Goal: Task Accomplishment & Management: Use online tool/utility

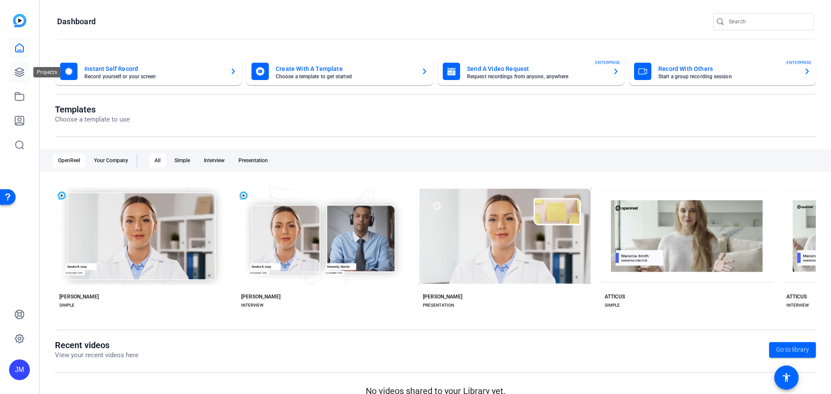
click at [17, 72] on icon at bounding box center [19, 72] width 10 height 10
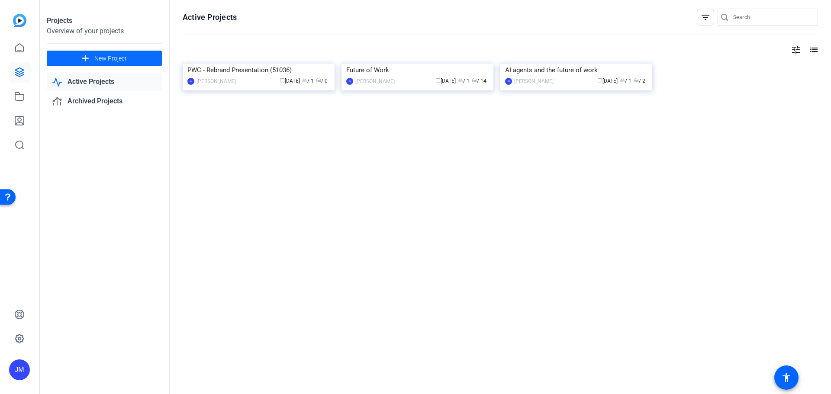
click at [106, 54] on span "New Project" at bounding box center [110, 58] width 32 height 9
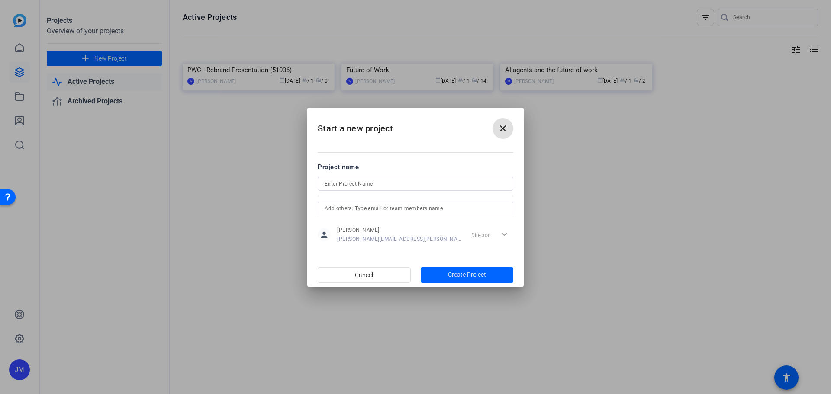
click at [369, 180] on input at bounding box center [416, 184] width 182 height 10
type input "J"
type input "Test [DATE]"
click at [471, 275] on span "Create Project" at bounding box center [467, 274] width 38 height 9
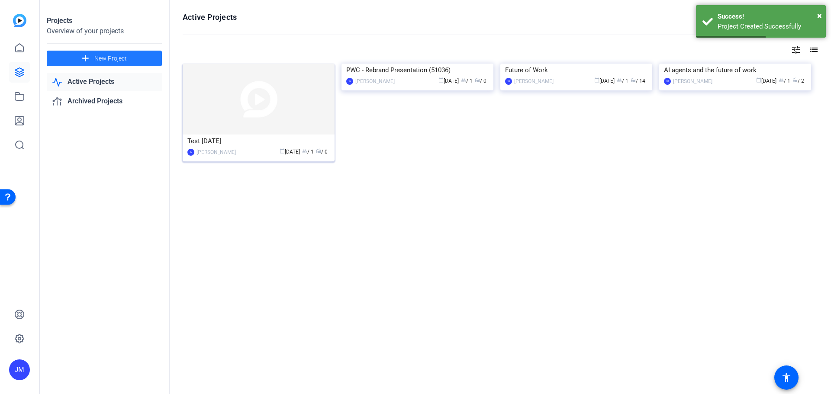
click at [284, 113] on img at bounding box center [259, 99] width 152 height 71
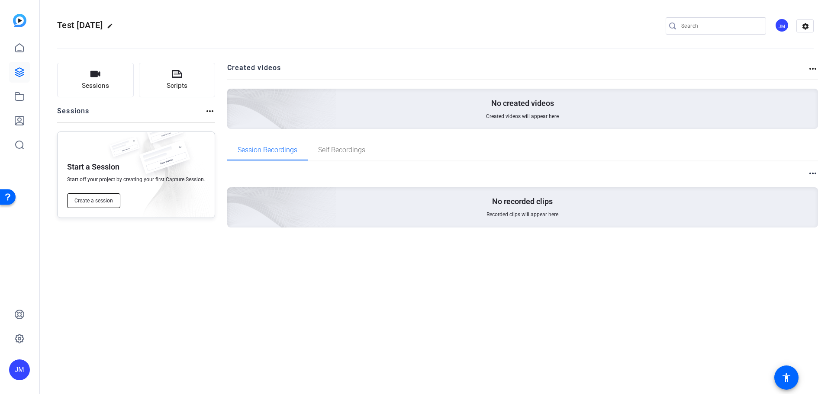
click at [91, 199] on span "Create a session" at bounding box center [93, 200] width 39 height 7
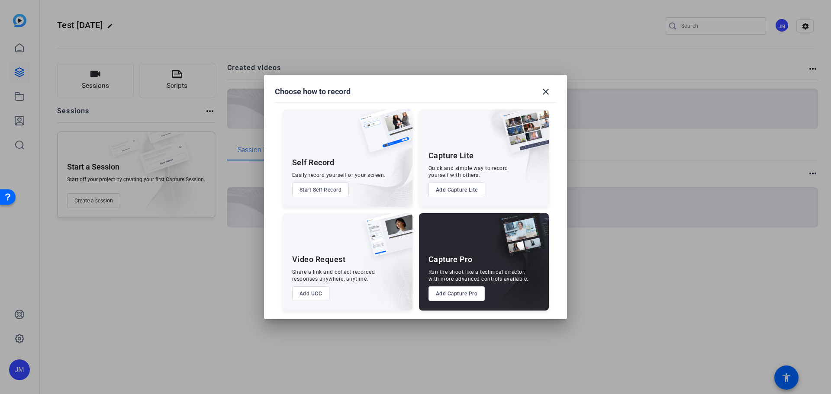
click at [453, 293] on button "Add Capture Pro" at bounding box center [456, 293] width 57 height 15
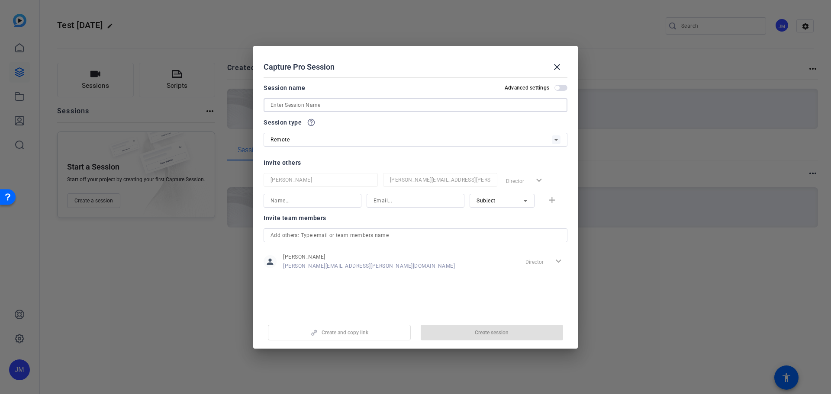
click at [353, 102] on input at bounding box center [415, 105] width 290 height 10
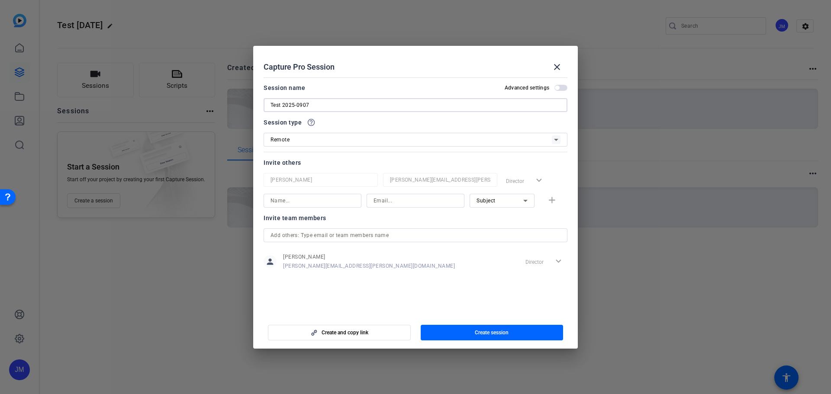
type input "Test 2025-0907"
click at [312, 142] on div "Remote" at bounding box center [410, 139] width 281 height 11
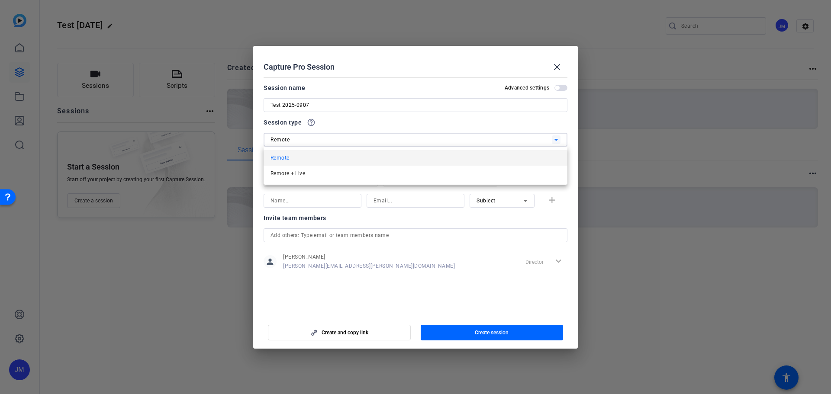
click at [312, 142] on div at bounding box center [415, 197] width 831 height 394
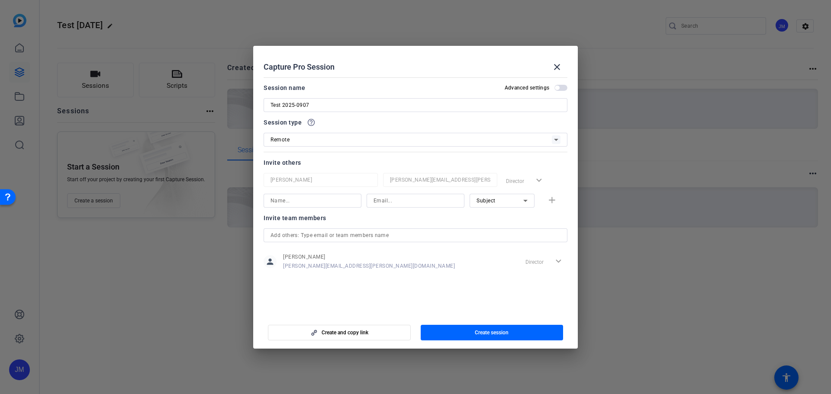
click at [314, 202] on input at bounding box center [312, 201] width 84 height 10
type input "[PERSON_NAME], home"
type input "[PERSON_NAME][EMAIL_ADDRESS][PERSON_NAME][PERSON_NAME][DOMAIN_NAME]"
click at [548, 201] on mat-icon "add" at bounding box center [551, 200] width 11 height 11
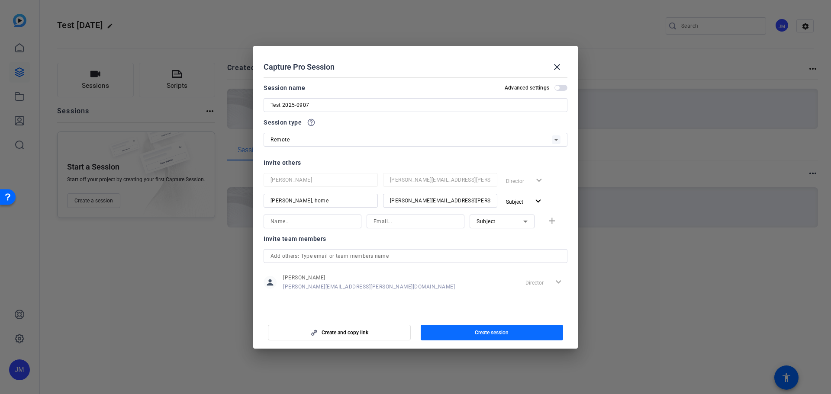
click at [491, 333] on span "Create session" at bounding box center [492, 332] width 34 height 7
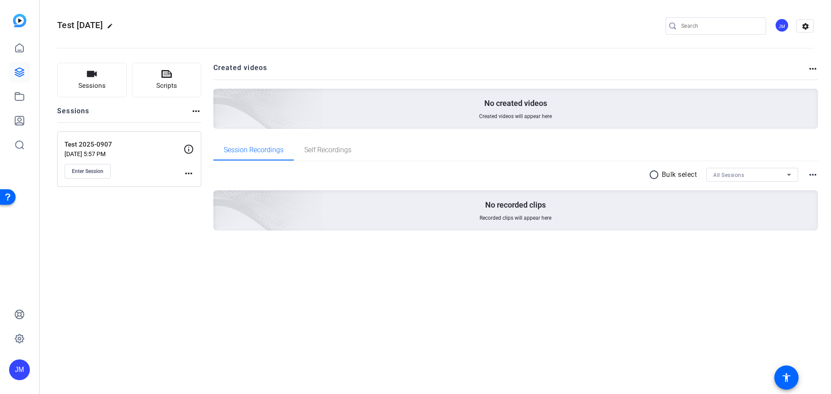
click at [190, 176] on mat-icon "more_horiz" at bounding box center [188, 173] width 10 height 10
click at [204, 187] on span "Edit Session" at bounding box center [209, 186] width 39 height 10
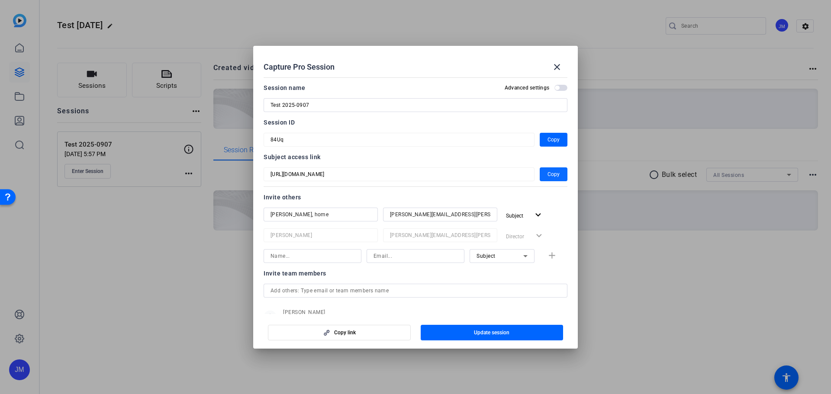
click at [552, 173] on span "Copy" at bounding box center [553, 174] width 12 height 10
click at [554, 67] on mat-icon "close" at bounding box center [557, 67] width 10 height 10
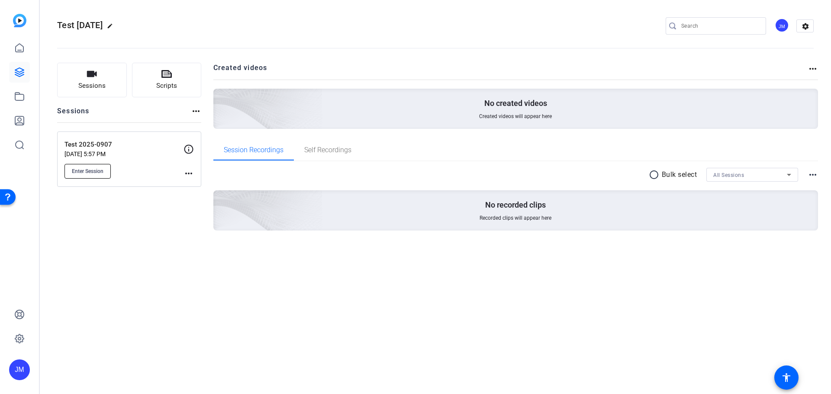
click at [89, 173] on span "Enter Session" at bounding box center [88, 171] width 32 height 7
click at [19, 73] on icon at bounding box center [19, 72] width 10 height 10
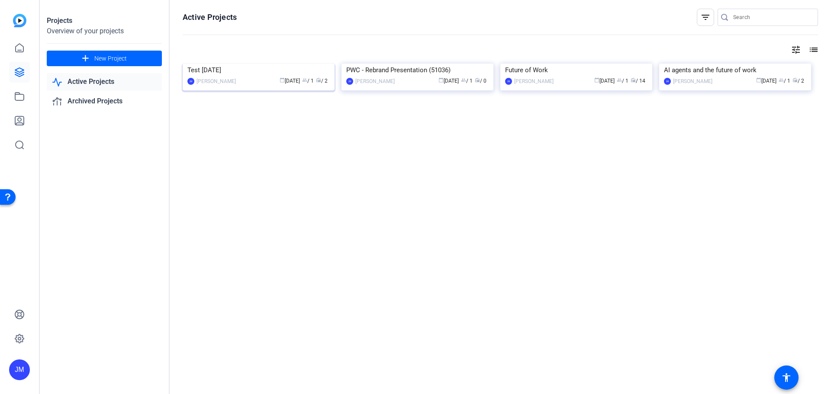
click at [324, 64] on img at bounding box center [259, 64] width 152 height 0
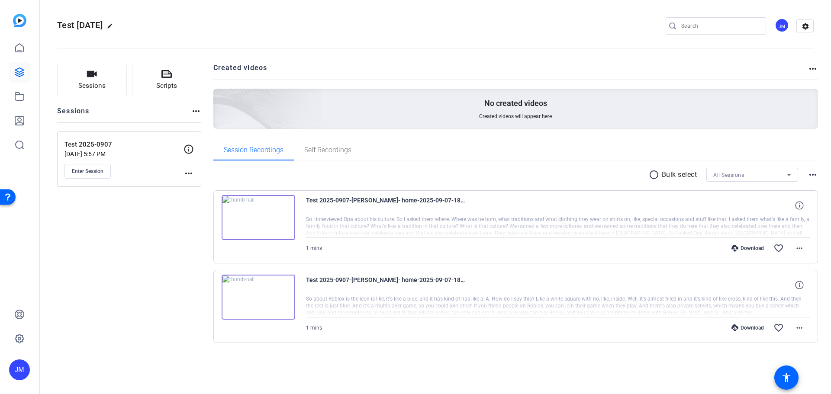
click at [193, 170] on mat-icon "more_horiz" at bounding box center [188, 173] width 10 height 10
click at [799, 246] on div at bounding box center [415, 197] width 831 height 394
click at [799, 246] on mat-icon "more_horiz" at bounding box center [799, 248] width 10 height 10
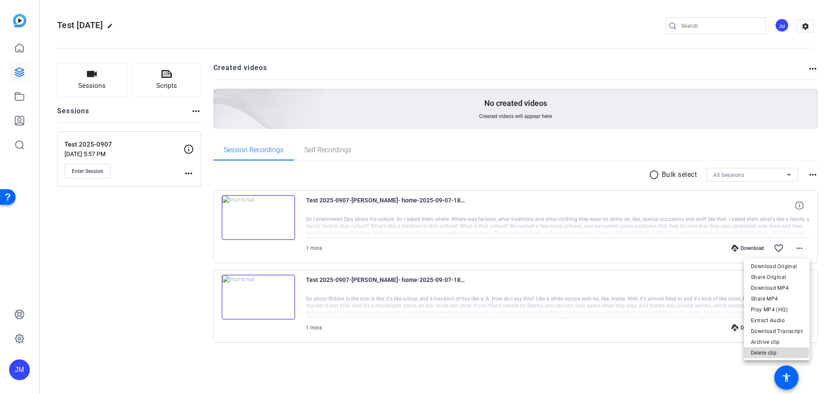
click at [776, 353] on span "Delete clip" at bounding box center [777, 353] width 52 height 10
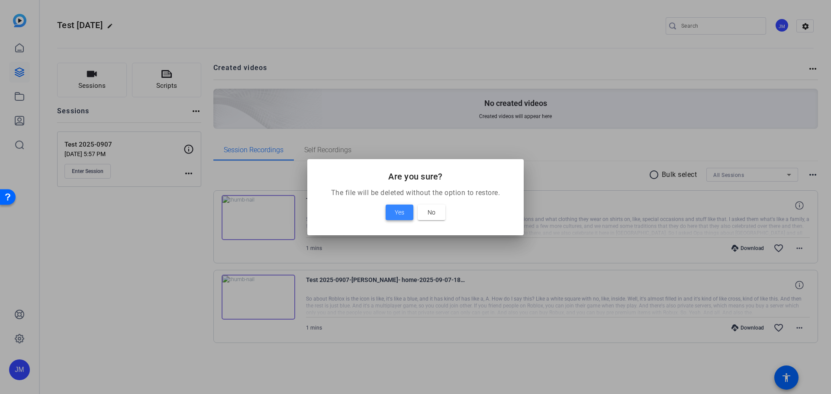
click at [398, 210] on span "Yes" at bounding box center [400, 212] width 10 height 10
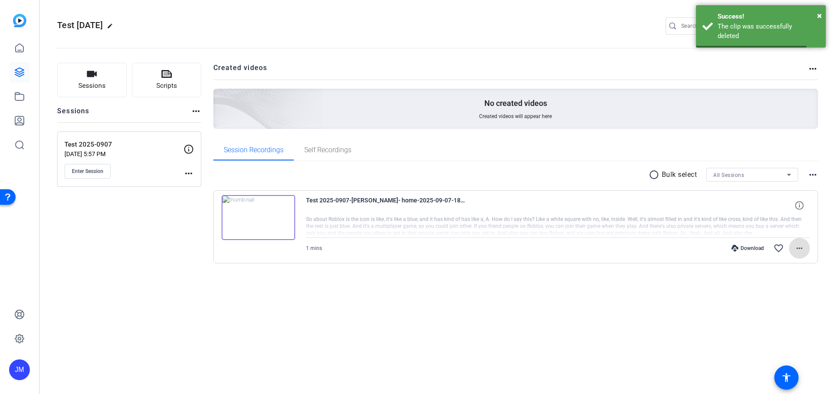
click at [799, 248] on mat-icon "more_horiz" at bounding box center [799, 248] width 10 height 10
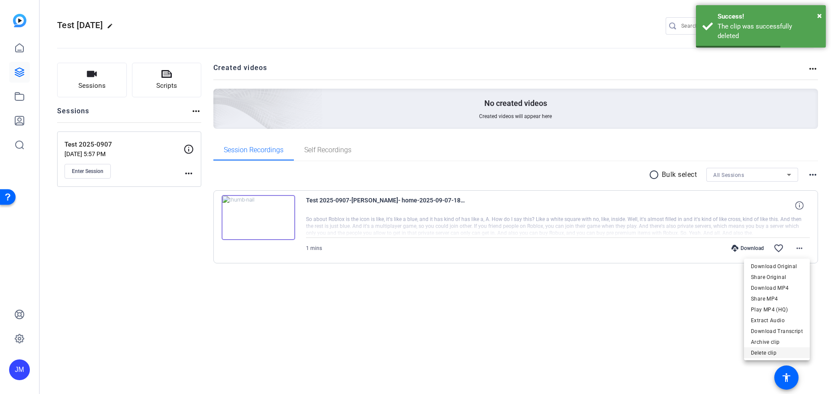
click at [767, 354] on span "Delete clip" at bounding box center [777, 353] width 52 height 10
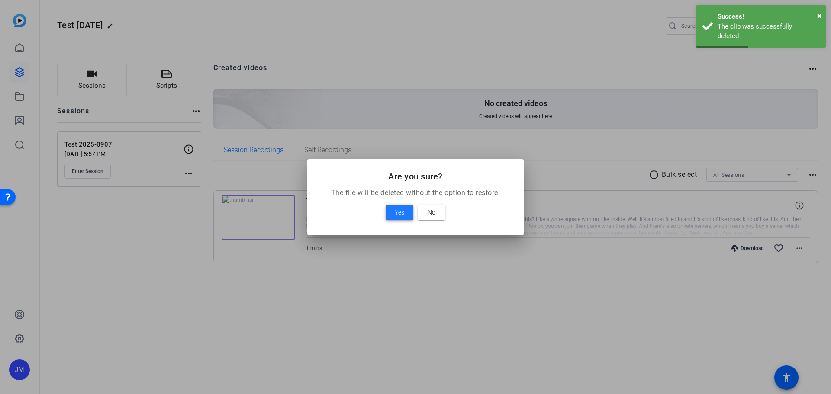
drag, startPoint x: 397, startPoint y: 210, endPoint x: 404, endPoint y: 210, distance: 6.5
click at [398, 210] on span "Yes" at bounding box center [400, 212] width 10 height 10
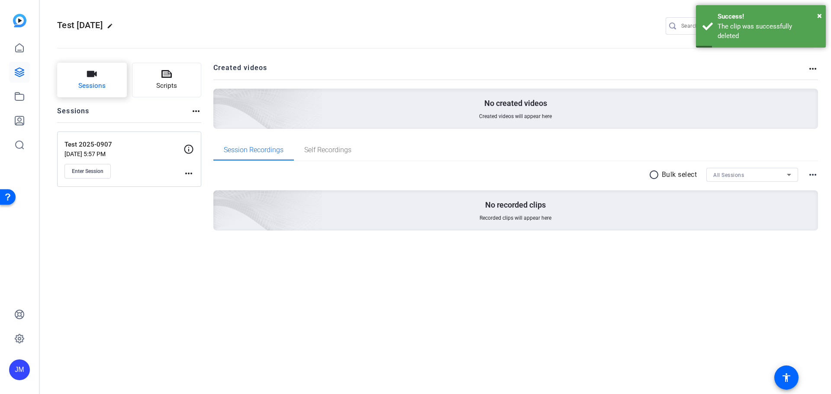
click at [101, 81] on span "Sessions" at bounding box center [91, 86] width 27 height 10
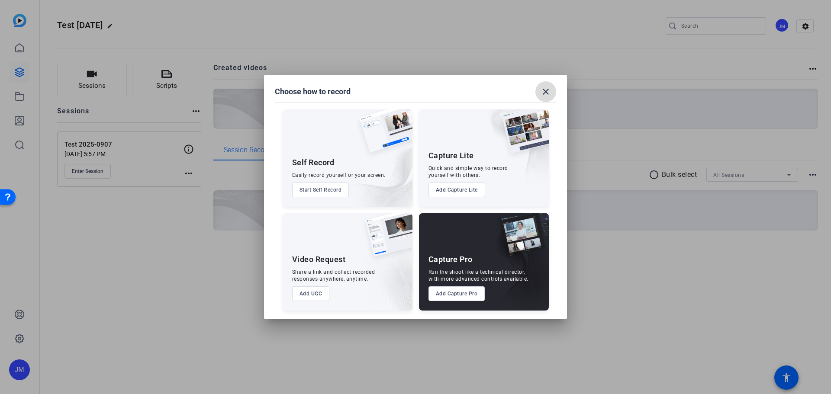
click at [550, 90] on mat-icon "close" at bounding box center [545, 92] width 10 height 10
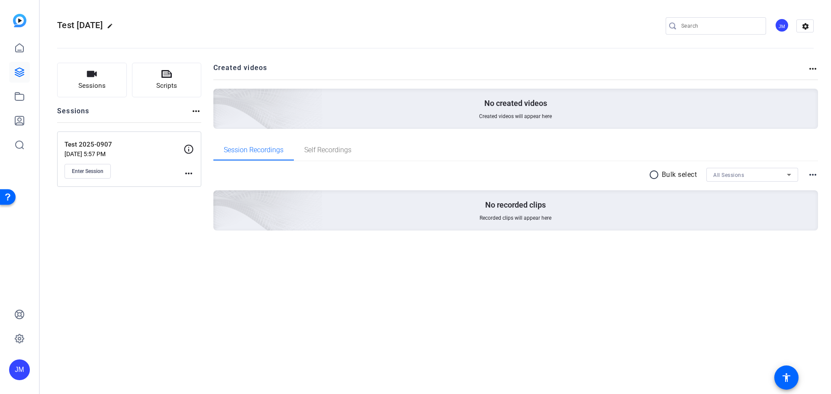
click at [187, 150] on icon at bounding box center [188, 149] width 10 height 10
click at [185, 174] on mat-icon "more_horiz" at bounding box center [188, 173] width 10 height 10
click at [24, 74] on div at bounding box center [415, 197] width 831 height 394
click at [20, 101] on icon at bounding box center [19, 96] width 10 height 10
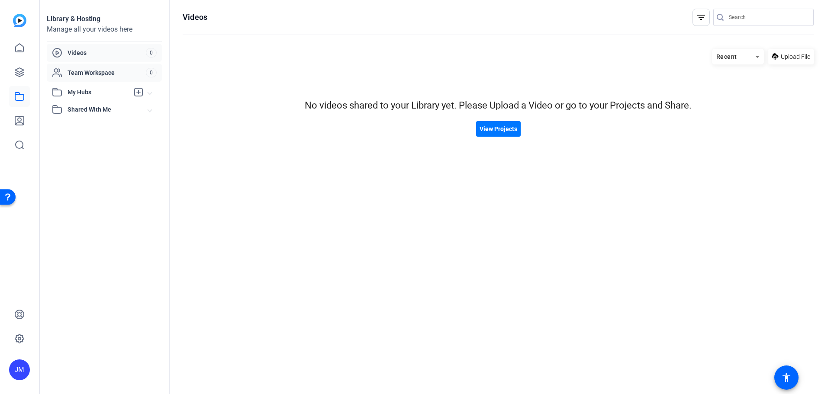
click at [95, 73] on span "Team Workspace" at bounding box center [106, 72] width 78 height 9
click at [87, 53] on span "Videos" at bounding box center [106, 52] width 78 height 9
click at [93, 111] on span "Shared With Me" at bounding box center [107, 109] width 80 height 9
click at [83, 92] on span "My Hubs" at bounding box center [97, 92] width 61 height 9
click at [17, 48] on icon at bounding box center [19, 48] width 10 height 10
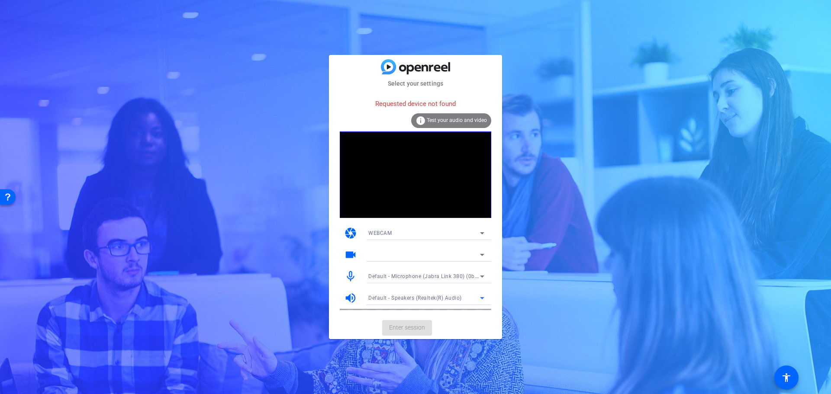
click at [480, 299] on icon at bounding box center [482, 298] width 10 height 10
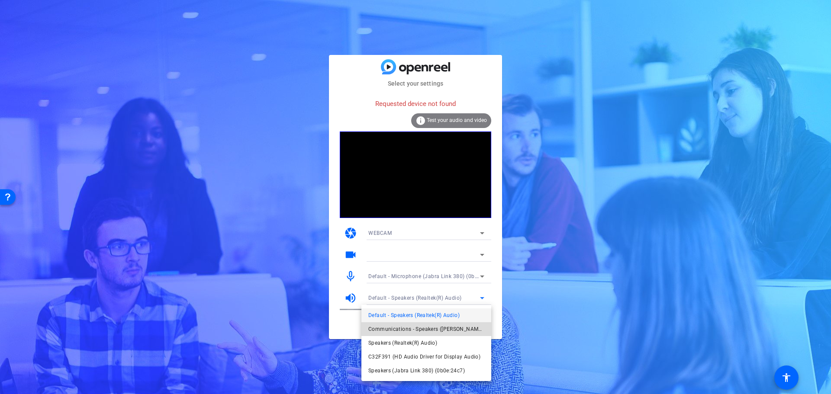
click at [20, 123] on mat-option "Communications - Speakers (Jabra Link 380) (0b0e:24c7)" at bounding box center [15, 118] width 9 height 9
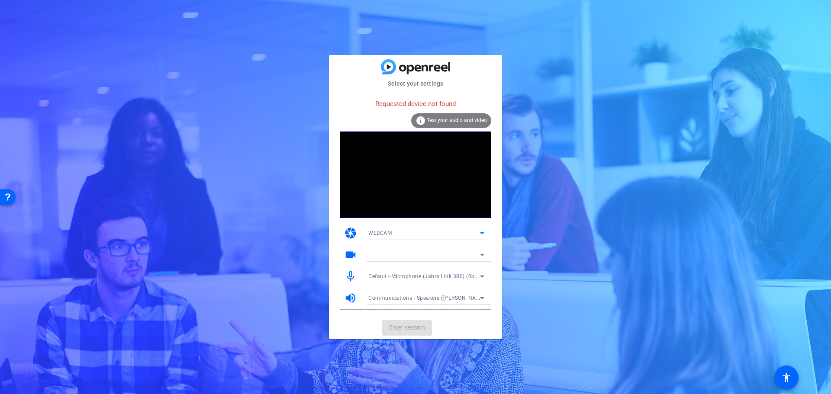
click at [459, 230] on div "WEBCAM" at bounding box center [424, 233] width 112 height 11
click at [0, 0] on div at bounding box center [0, 0] width 0 height 0
click at [472, 255] on div at bounding box center [424, 255] width 112 height 10
click at [482, 252] on icon at bounding box center [482, 255] width 10 height 10
click at [485, 299] on icon at bounding box center [482, 298] width 10 height 10
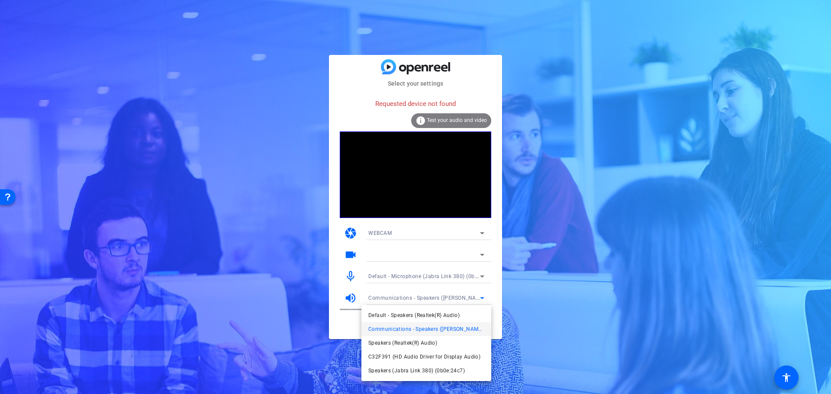
click at [485, 298] on div at bounding box center [415, 197] width 831 height 394
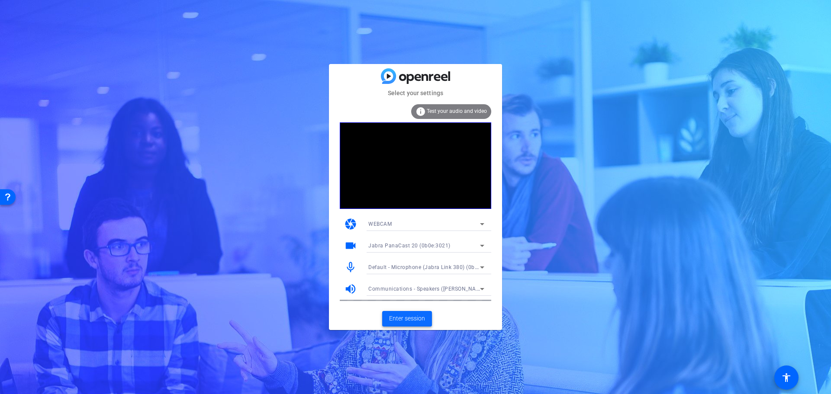
click at [404, 319] on span "Enter session" at bounding box center [407, 318] width 36 height 9
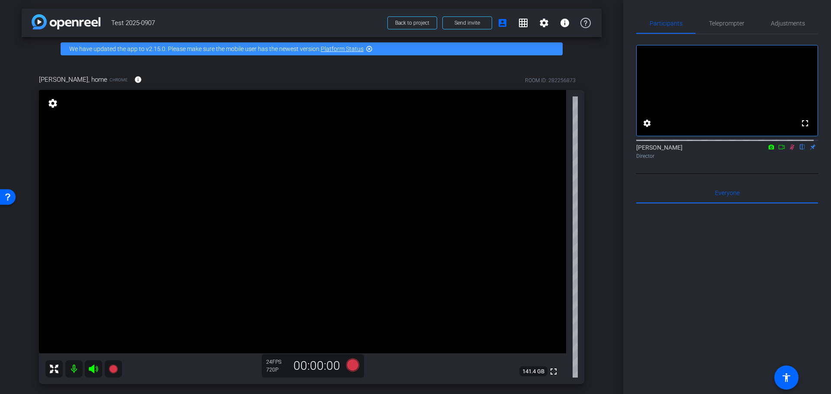
click at [94, 368] on icon at bounding box center [93, 369] width 9 height 9
click at [90, 371] on icon at bounding box center [93, 369] width 10 height 10
click at [74, 371] on mat-icon at bounding box center [73, 368] width 17 height 17
click at [53, 372] on icon at bounding box center [54, 369] width 10 height 10
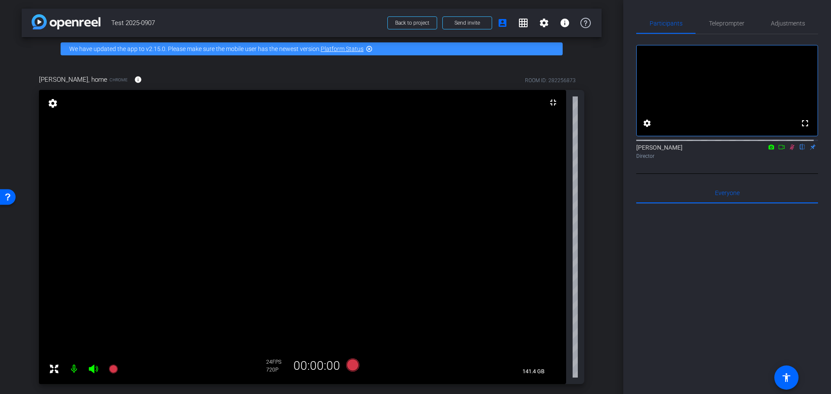
click at [790, 150] on icon at bounding box center [792, 148] width 5 height 6
click at [115, 371] on icon at bounding box center [113, 369] width 9 height 9
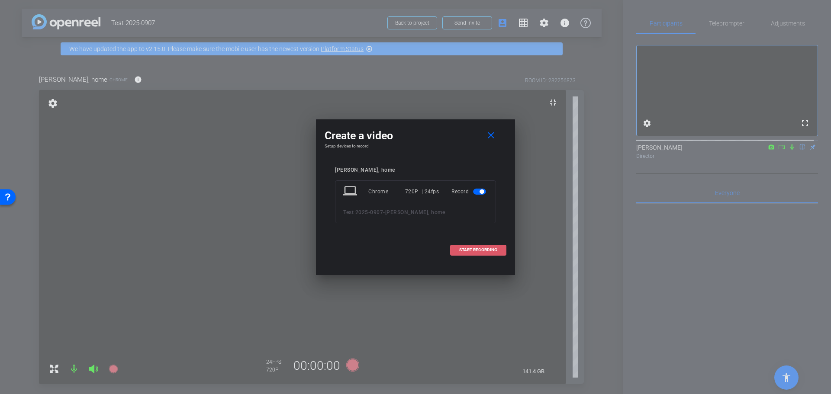
click at [485, 250] on span "START RECORDING" at bounding box center [478, 250] width 38 height 4
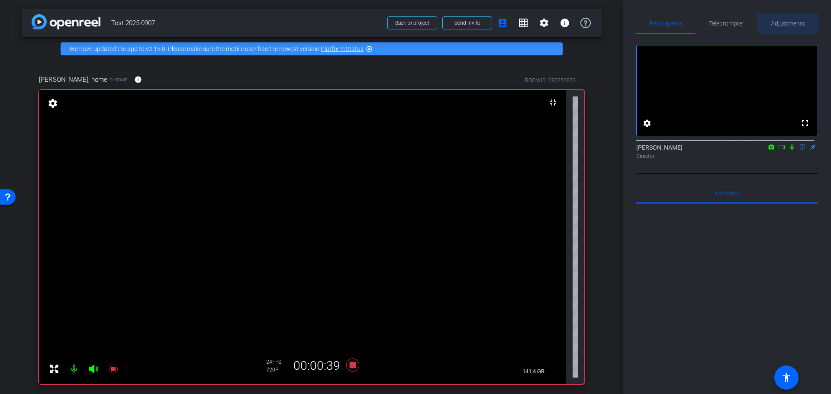
click at [792, 22] on span "Adjustments" at bounding box center [788, 23] width 34 height 6
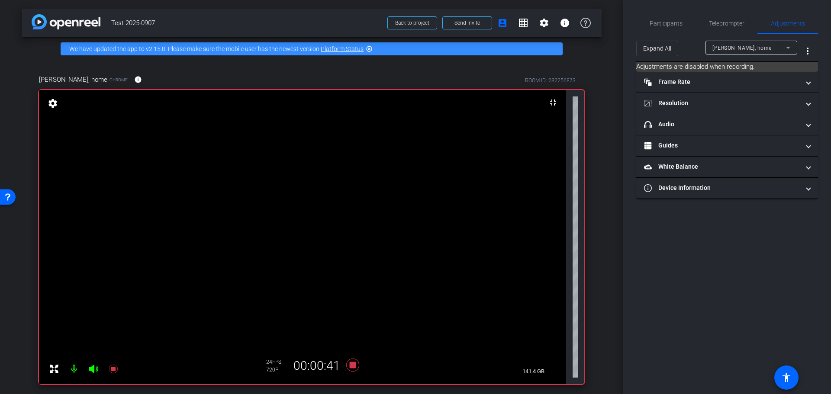
click at [788, 44] on icon at bounding box center [788, 47] width 10 height 10
click at [753, 65] on span "[PERSON_NAME], home" at bounding box center [742, 65] width 61 height 10
click at [809, 105] on span at bounding box center [807, 103] width 3 height 9
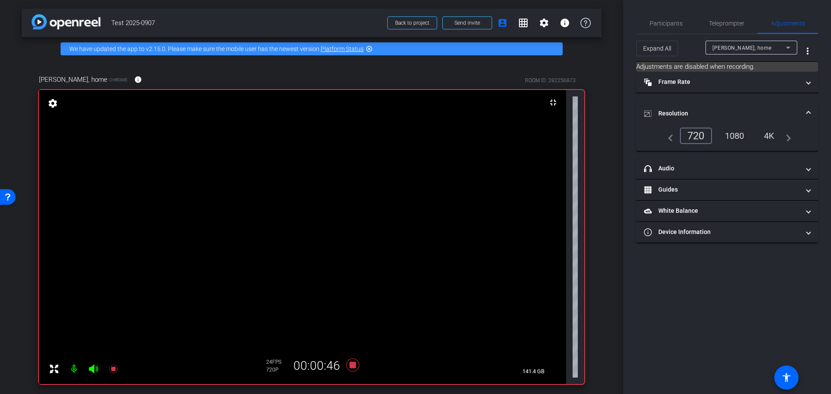
click at [739, 136] on div "navigate_before 720 1080 4K navigate_next" at bounding box center [727, 136] width 128 height 16
click at [808, 111] on span at bounding box center [807, 113] width 3 height 9
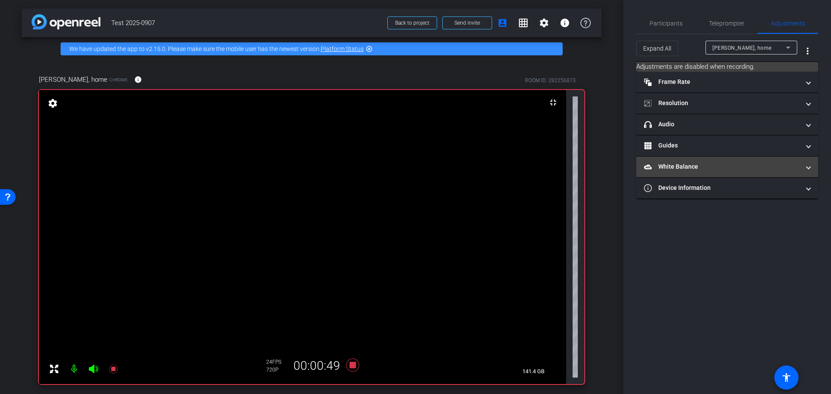
click at [810, 170] on mat-expansion-panel-header "White Balance White Balance" at bounding box center [727, 167] width 182 height 21
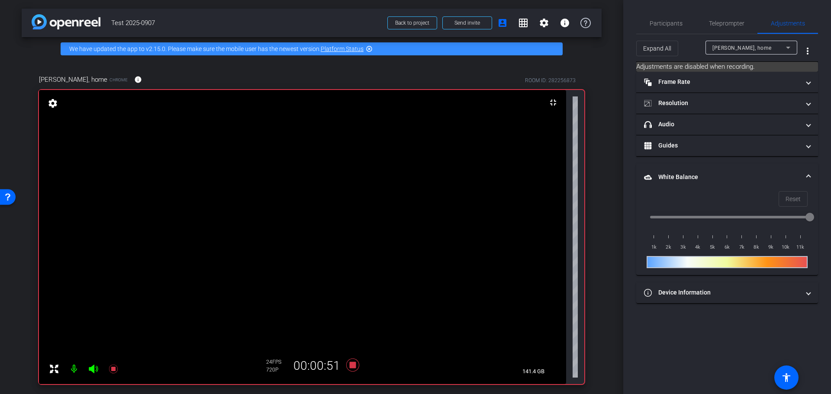
click at [713, 263] on div at bounding box center [726, 262] width 161 height 12
click at [810, 174] on mat-expansion-panel-header "White Balance White Balance" at bounding box center [727, 178] width 182 height 28
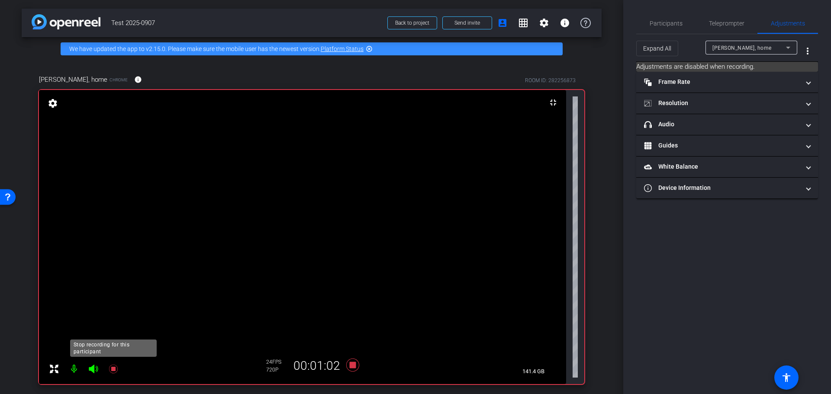
click at [114, 368] on icon at bounding box center [113, 369] width 9 height 9
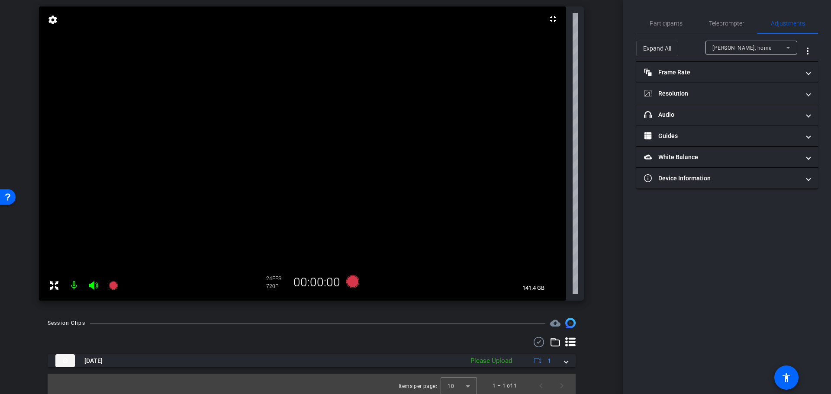
scroll to position [87, 0]
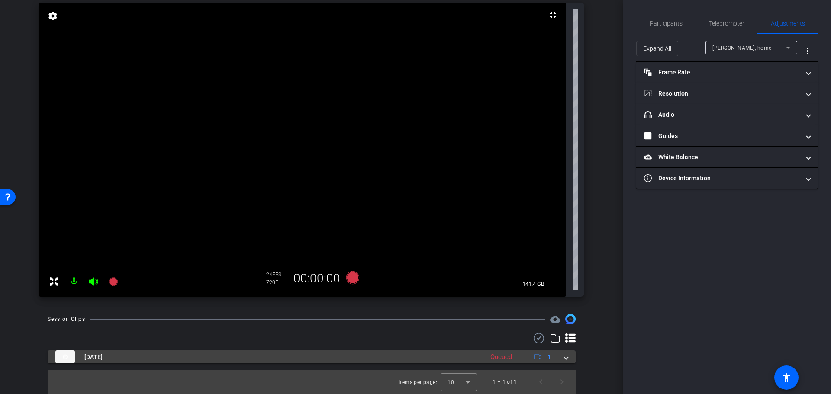
click at [564, 358] on span at bounding box center [565, 357] width 3 height 9
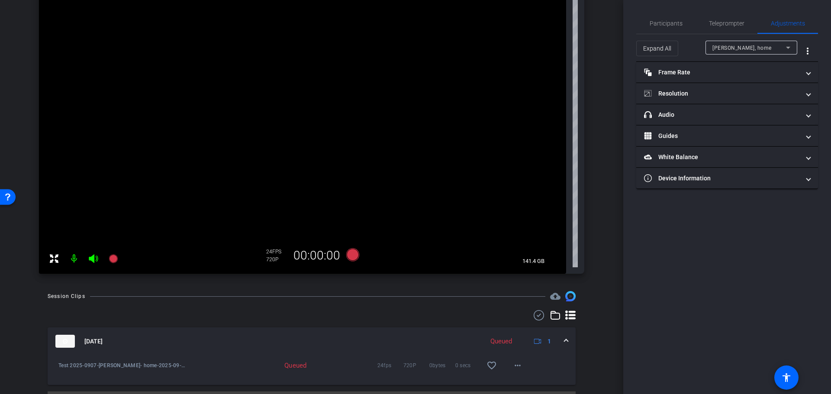
scroll to position [132, 0]
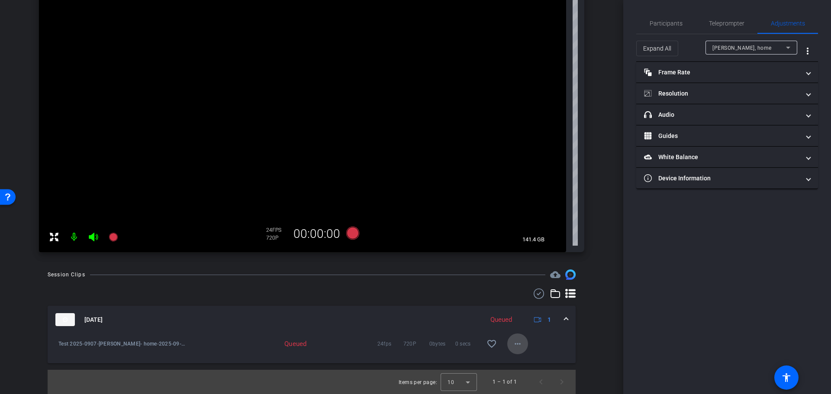
click at [514, 345] on mat-icon "more_horiz" at bounding box center [517, 344] width 10 height 10
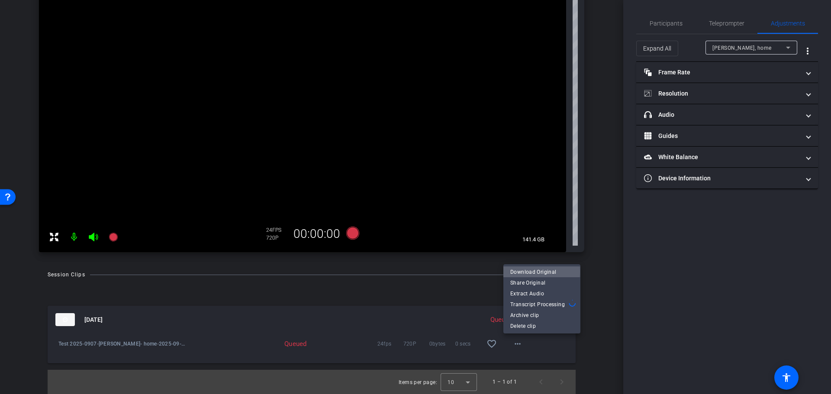
click at [533, 272] on span "Download Original" at bounding box center [541, 272] width 63 height 10
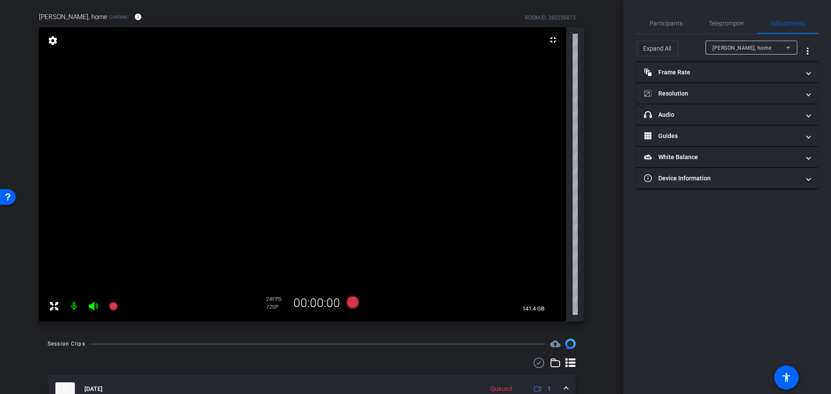
scroll to position [45, 0]
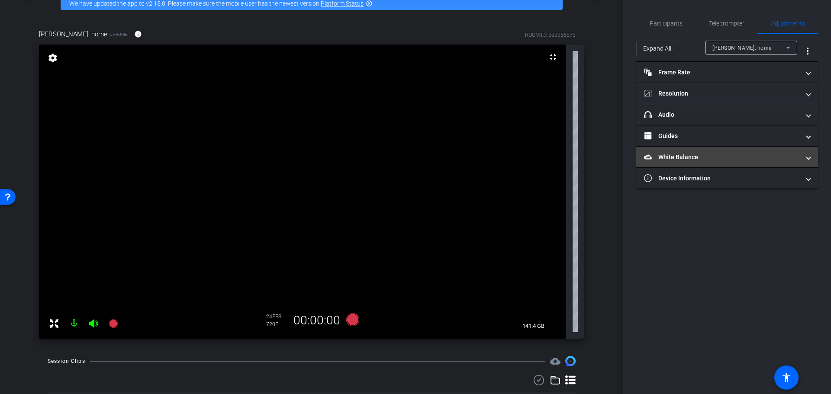
click at [807, 161] on span at bounding box center [807, 157] width 3 height 9
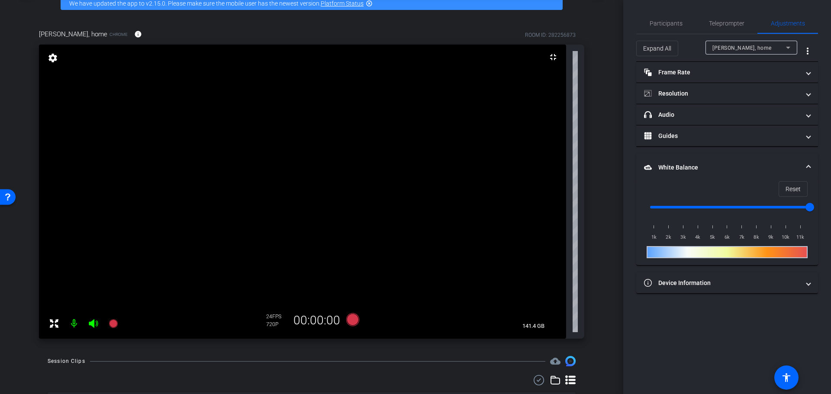
click at [807, 161] on mat-expansion-panel-header "White Balance White Balance" at bounding box center [727, 168] width 182 height 28
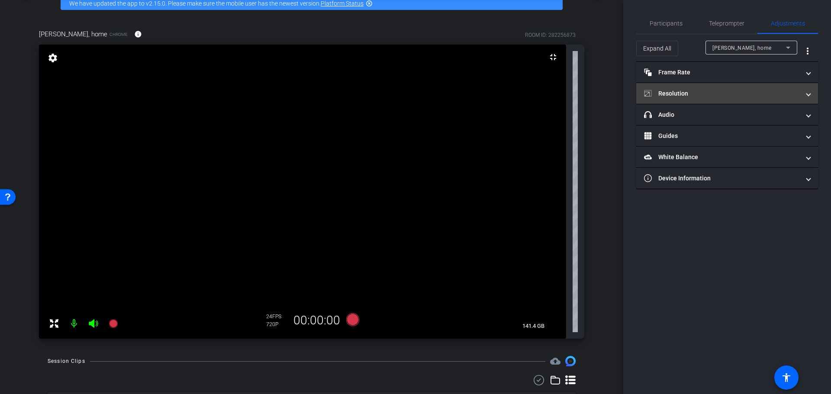
click at [809, 97] on span at bounding box center [807, 93] width 3 height 9
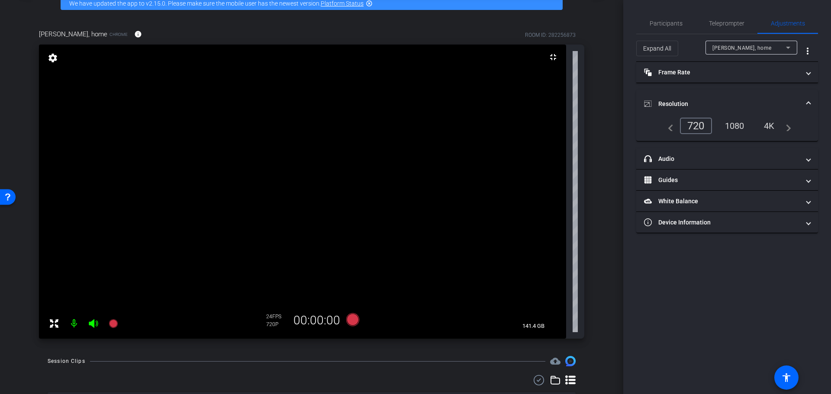
click at [743, 126] on div "1080" at bounding box center [734, 126] width 32 height 15
click at [738, 126] on div "1080" at bounding box center [734, 126] width 32 height 15
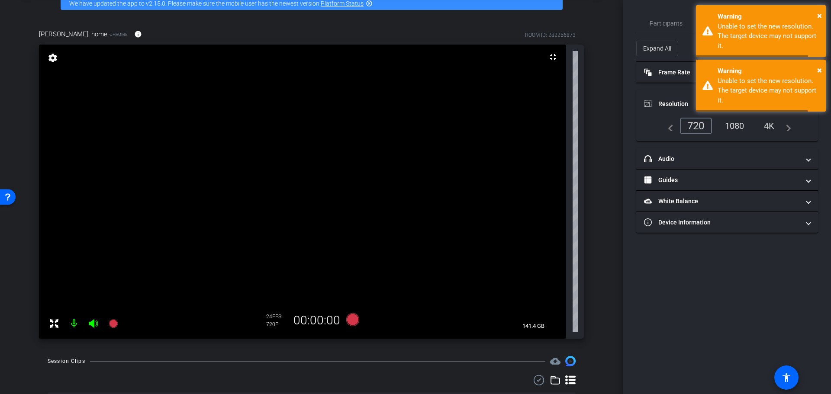
click at [740, 127] on div "1080" at bounding box center [734, 126] width 32 height 15
click at [819, 69] on span "×" at bounding box center [819, 70] width 5 height 10
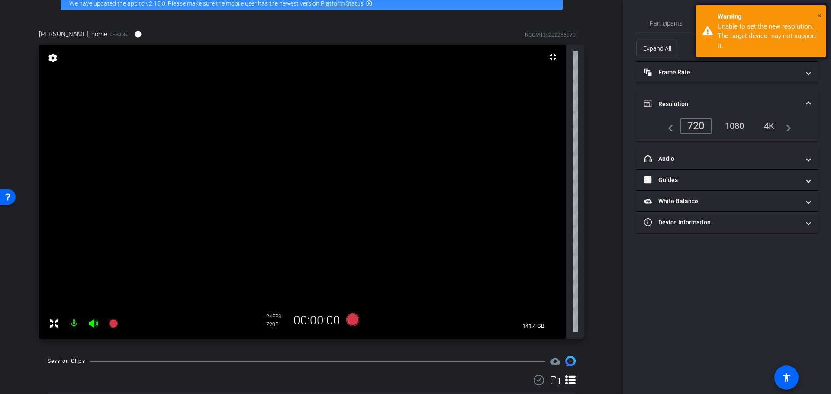
click at [821, 14] on span "×" at bounding box center [819, 15] width 5 height 10
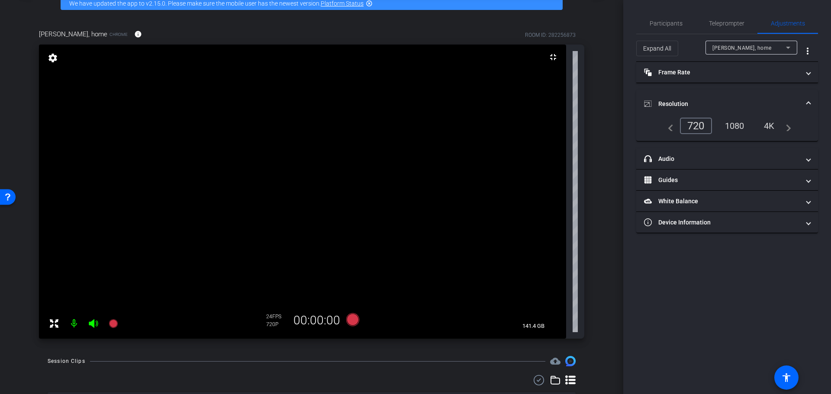
click at [810, 103] on mat-expansion-panel-header "Resolution" at bounding box center [727, 104] width 182 height 28
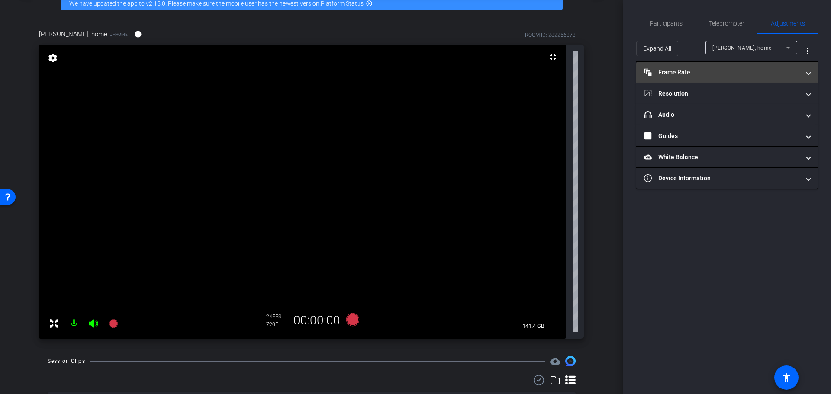
click at [806, 75] on span "Frame Rate Frame Rate" at bounding box center [725, 72] width 163 height 9
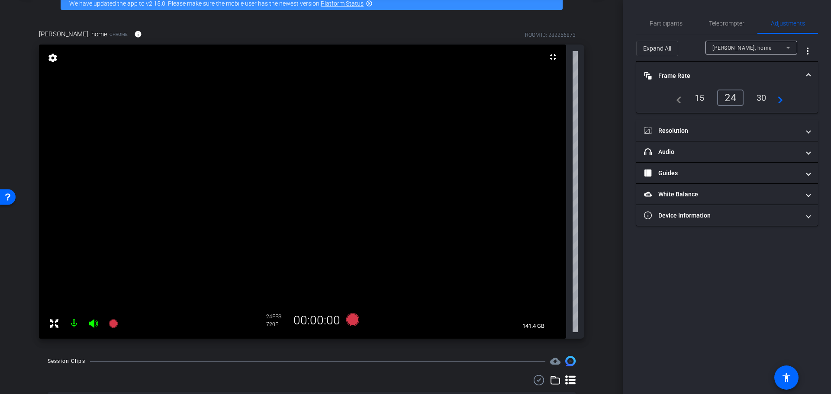
click at [807, 73] on span at bounding box center [807, 75] width 3 height 9
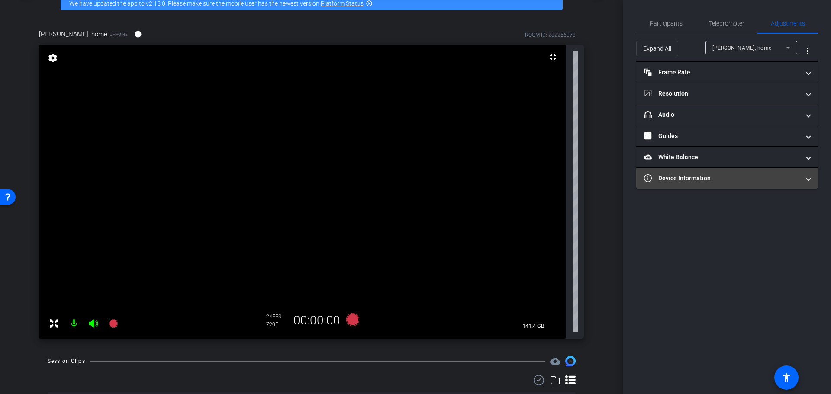
click at [810, 181] on span at bounding box center [807, 178] width 3 height 9
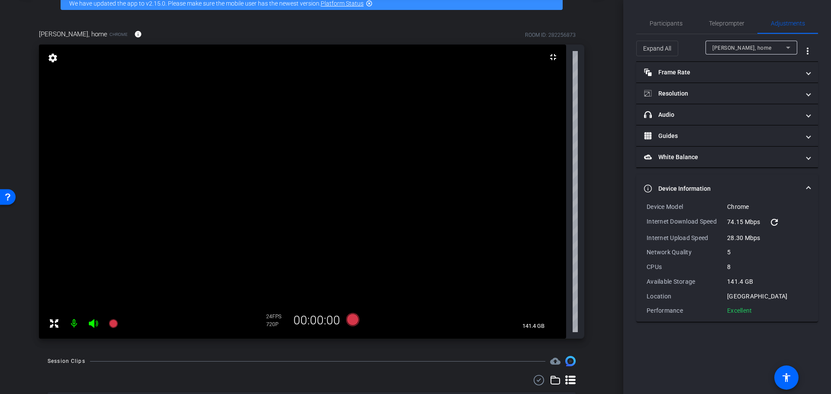
click at [810, 180] on mat-expansion-panel-header "Device Information" at bounding box center [727, 189] width 182 height 28
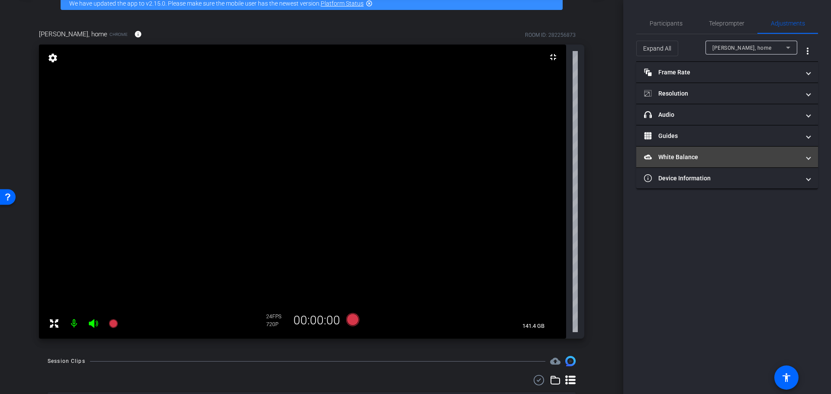
click at [813, 160] on mat-expansion-panel-header "White Balance White Balance" at bounding box center [727, 157] width 182 height 21
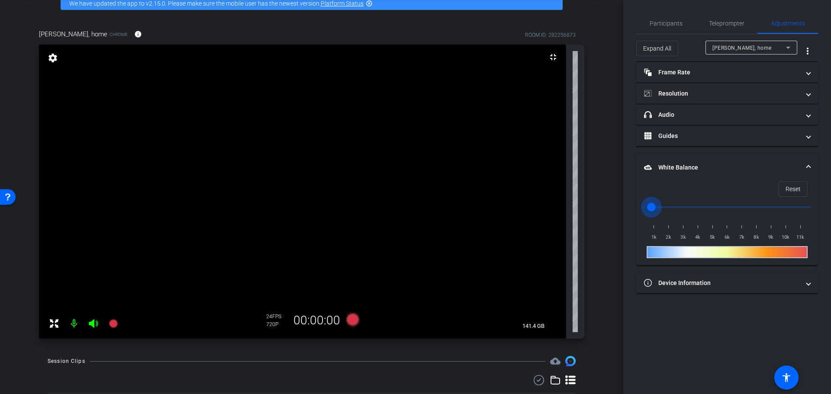
drag, startPoint x: 810, startPoint y: 205, endPoint x: 656, endPoint y: 215, distance: 153.9
click at [641, 214] on input "range" at bounding box center [730, 207] width 179 height 19
type input "1000"
click at [807, 169] on span at bounding box center [807, 167] width 3 height 9
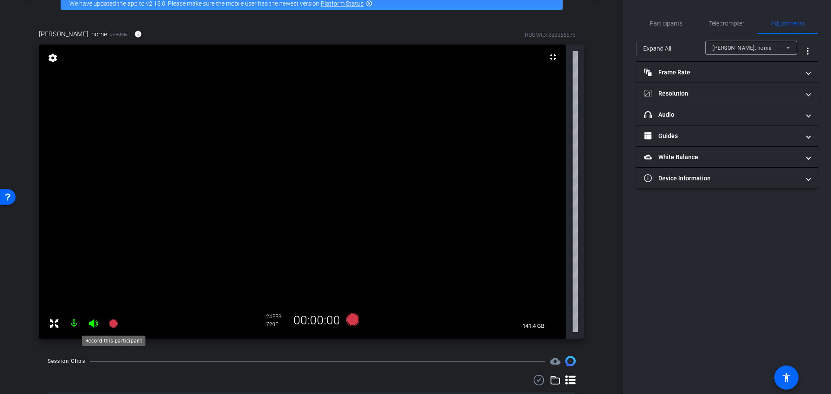
click at [112, 323] on icon at bounding box center [113, 323] width 9 height 9
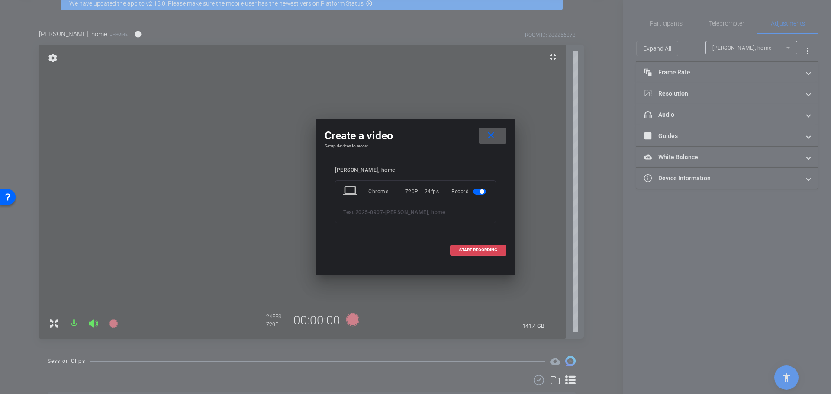
click at [485, 251] on span "START RECORDING" at bounding box center [478, 250] width 38 height 4
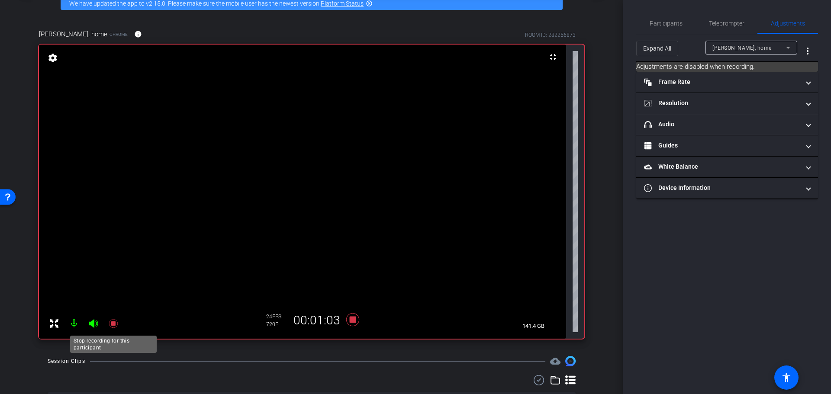
click at [112, 325] on icon at bounding box center [113, 323] width 9 height 9
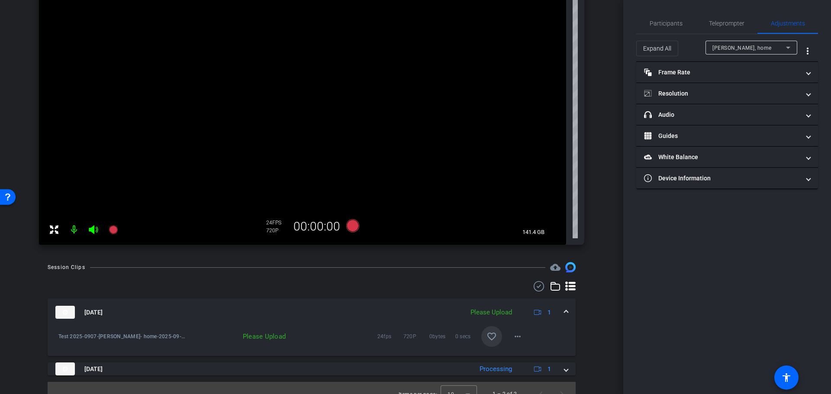
scroll to position [151, 0]
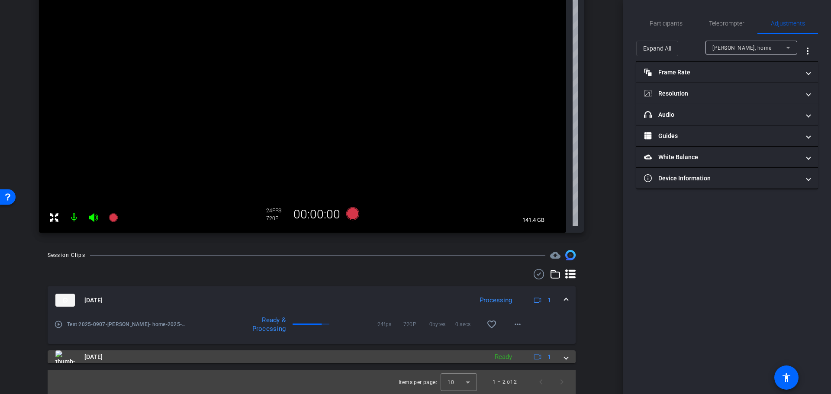
click at [564, 360] on span at bounding box center [565, 357] width 3 height 9
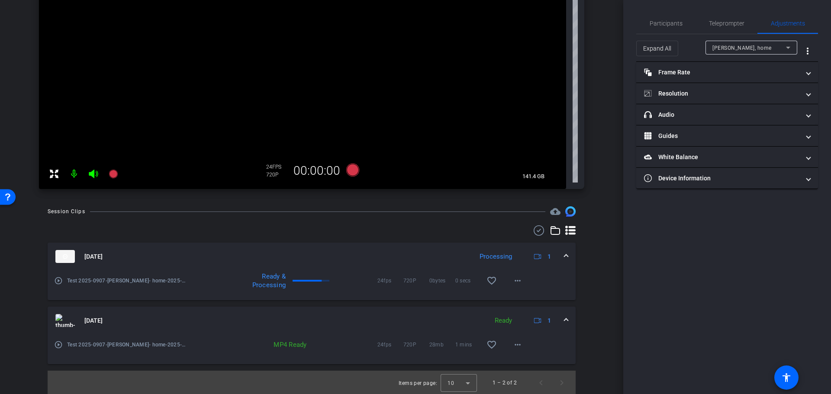
scroll to position [196, 0]
click at [512, 344] on mat-icon "more_horiz" at bounding box center [517, 344] width 10 height 10
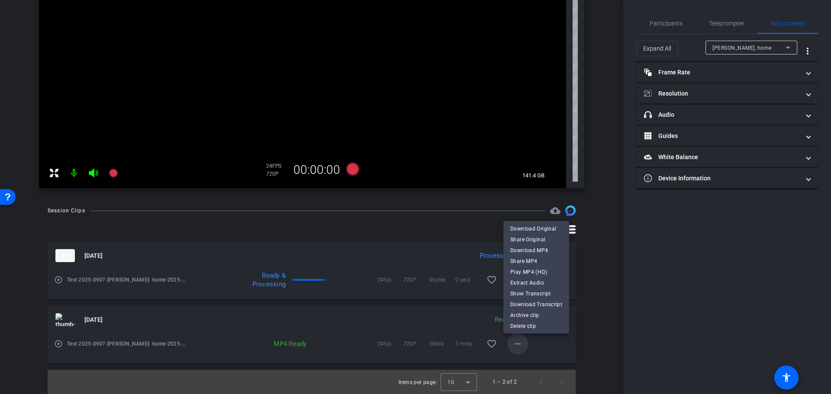
click at [512, 344] on div at bounding box center [415, 197] width 831 height 394
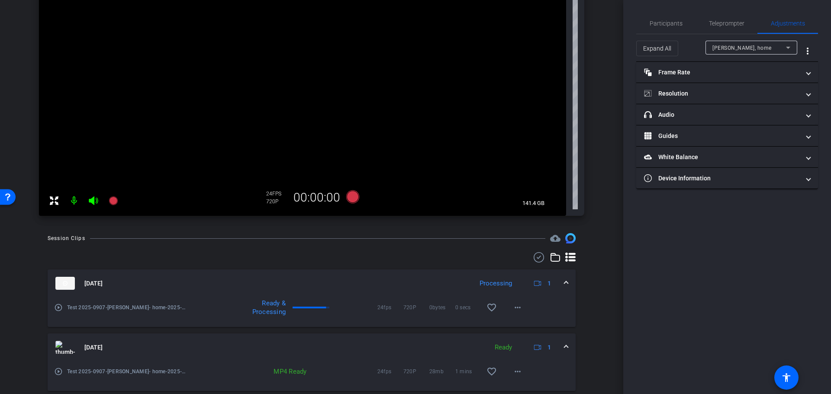
scroll to position [153, 0]
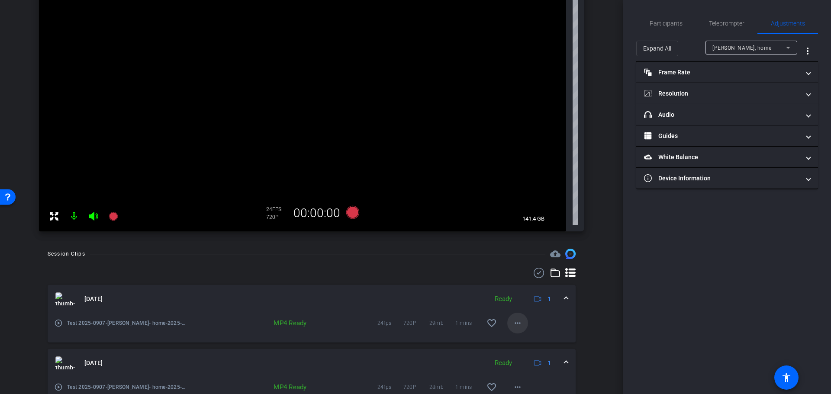
click at [519, 320] on span at bounding box center [517, 323] width 21 height 21
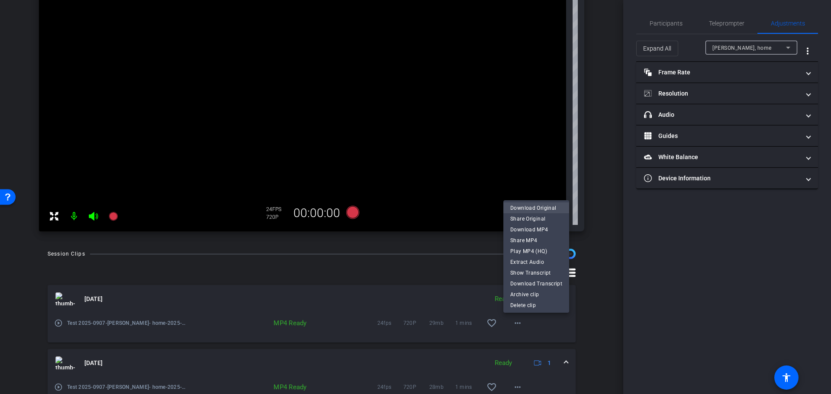
click at [545, 205] on span "Download Original" at bounding box center [536, 208] width 52 height 10
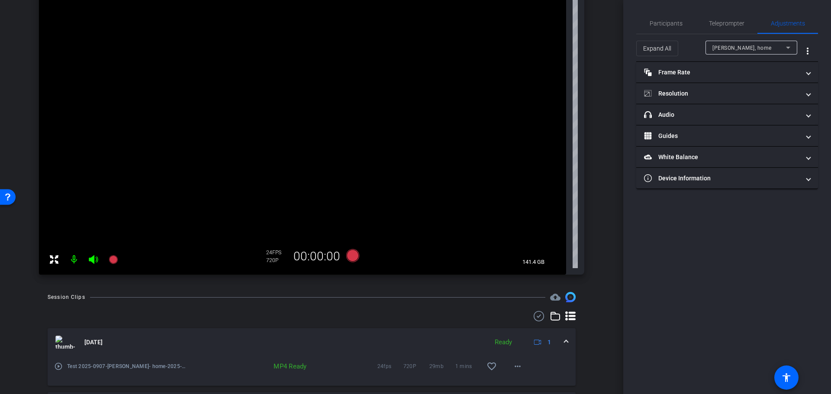
scroll to position [196, 0]
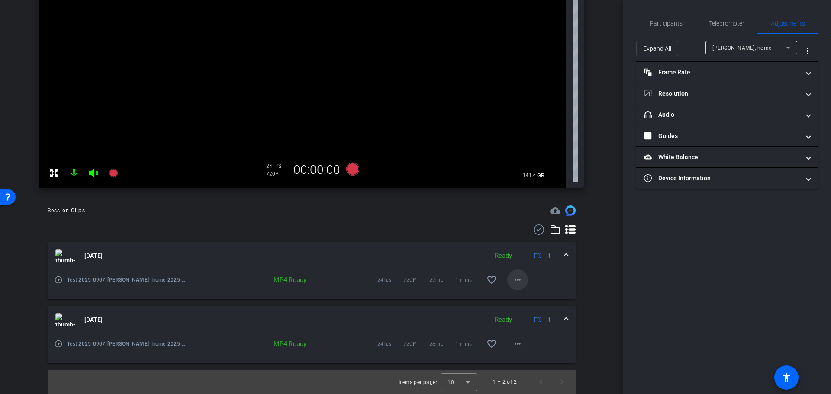
click at [517, 279] on mat-icon "more_horiz" at bounding box center [517, 280] width 10 height 10
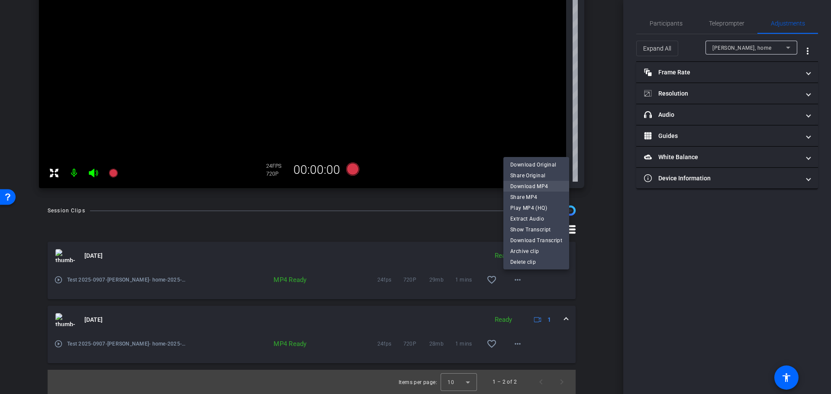
click at [531, 184] on span "Download MP4" at bounding box center [536, 186] width 52 height 10
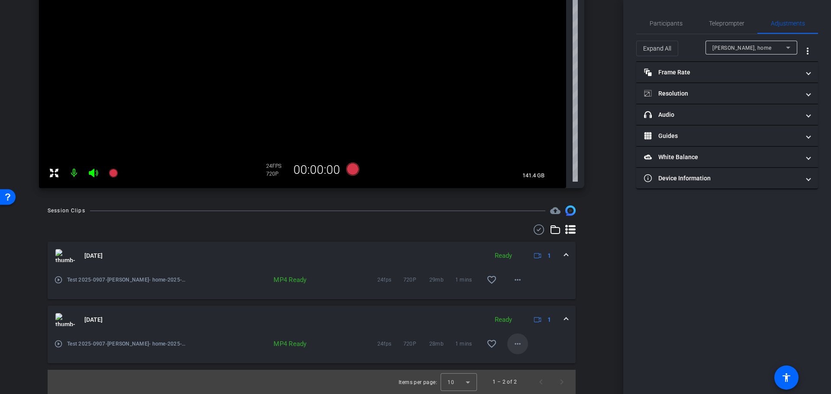
click at [514, 348] on mat-icon "more_horiz" at bounding box center [517, 344] width 10 height 10
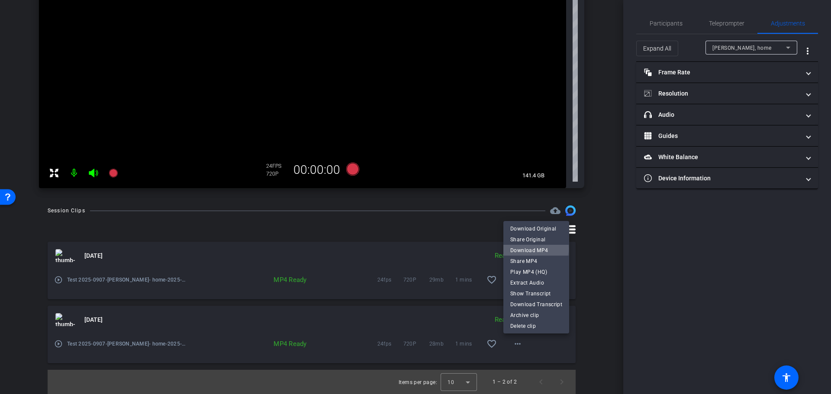
click at [533, 249] on span "Download MP4" at bounding box center [536, 250] width 52 height 10
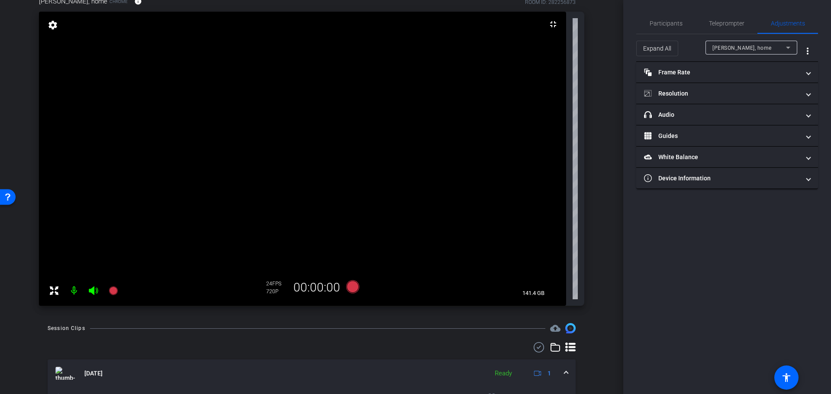
scroll to position [0, 0]
